Goal: Register for event/course

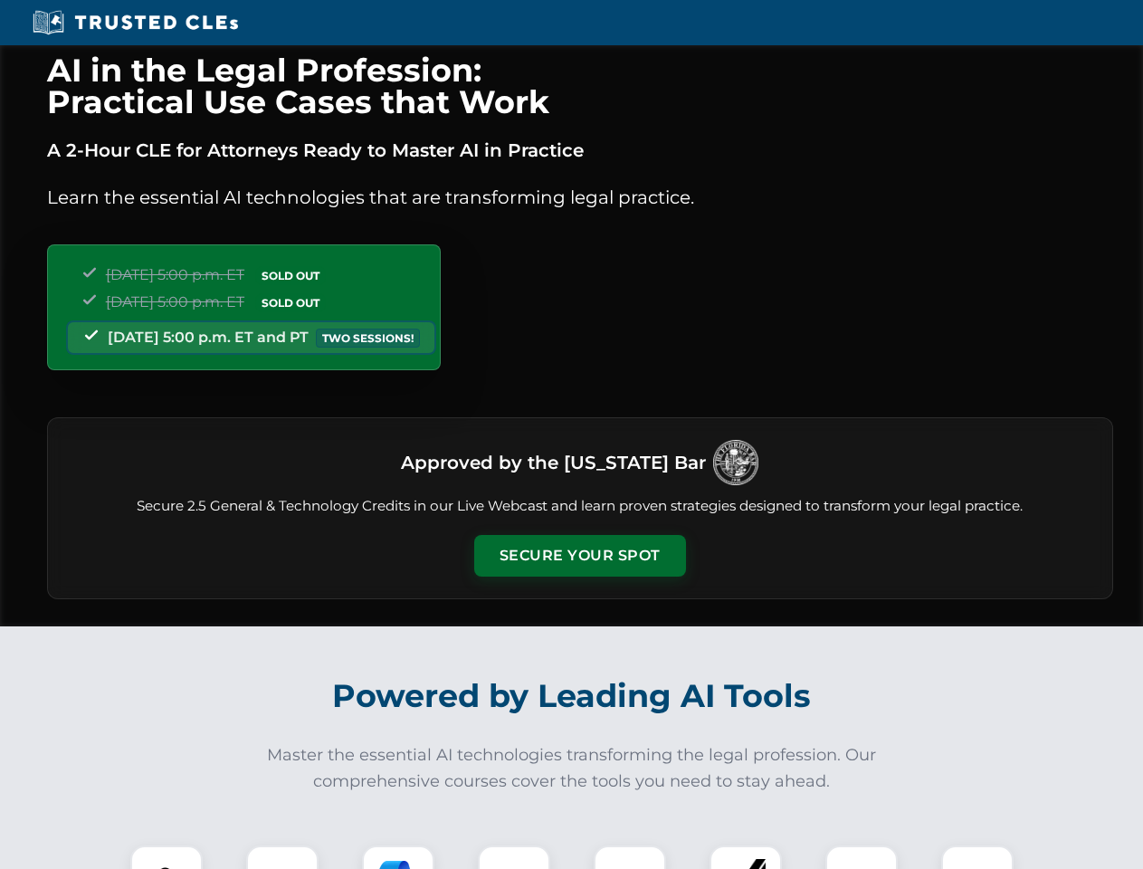
click at [579, 556] on button "Secure Your Spot" at bounding box center [580, 556] width 212 height 42
click at [167, 857] on img at bounding box center [166, 881] width 52 height 52
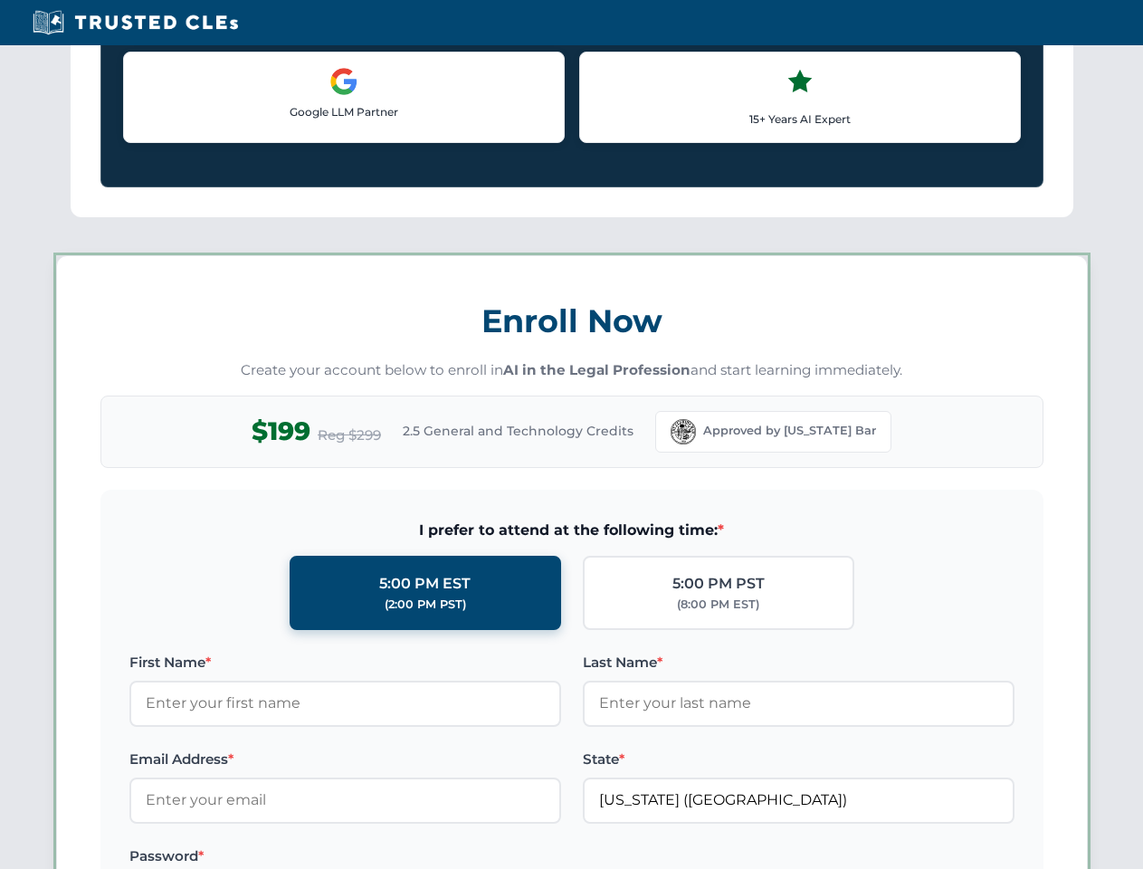
click at [398, 857] on label "Password *" at bounding box center [345, 856] width 432 height 22
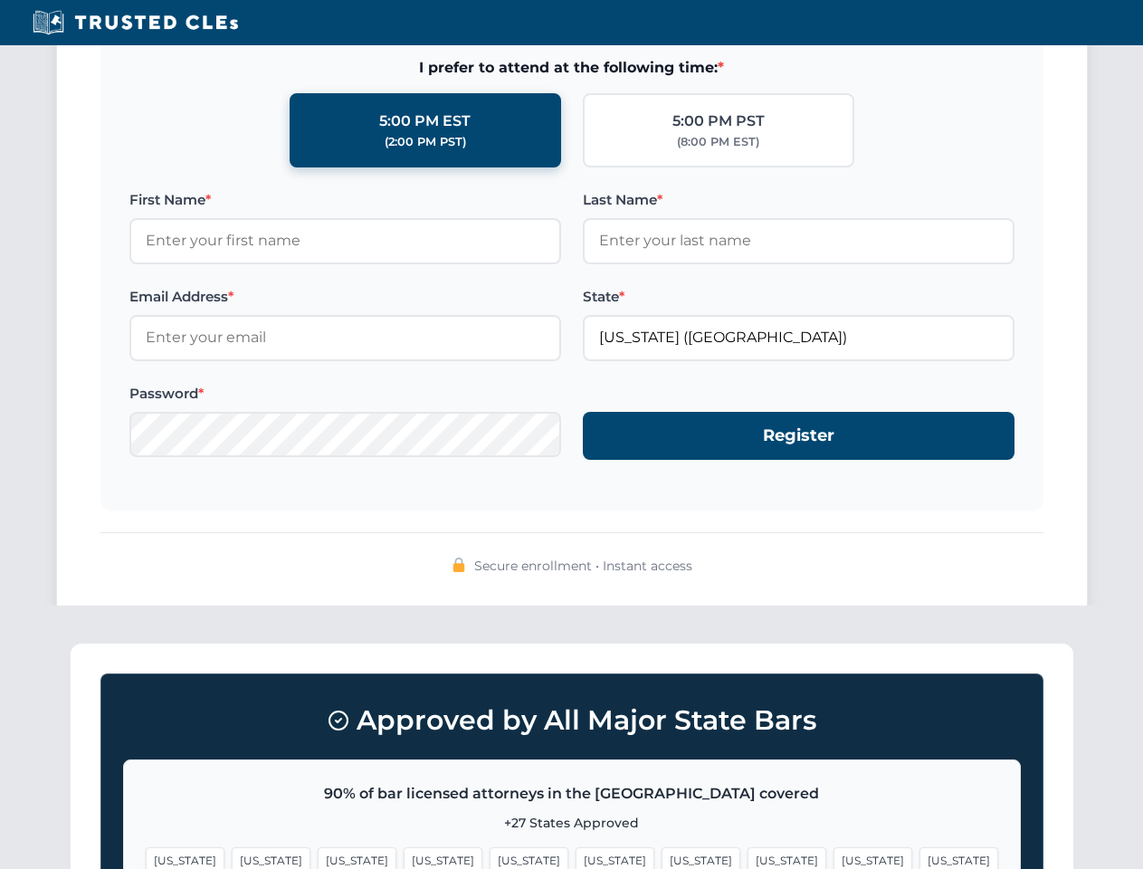
click at [834, 857] on span "[US_STATE]" at bounding box center [873, 860] width 79 height 26
